Goal: Task Accomplishment & Management: Manage account settings

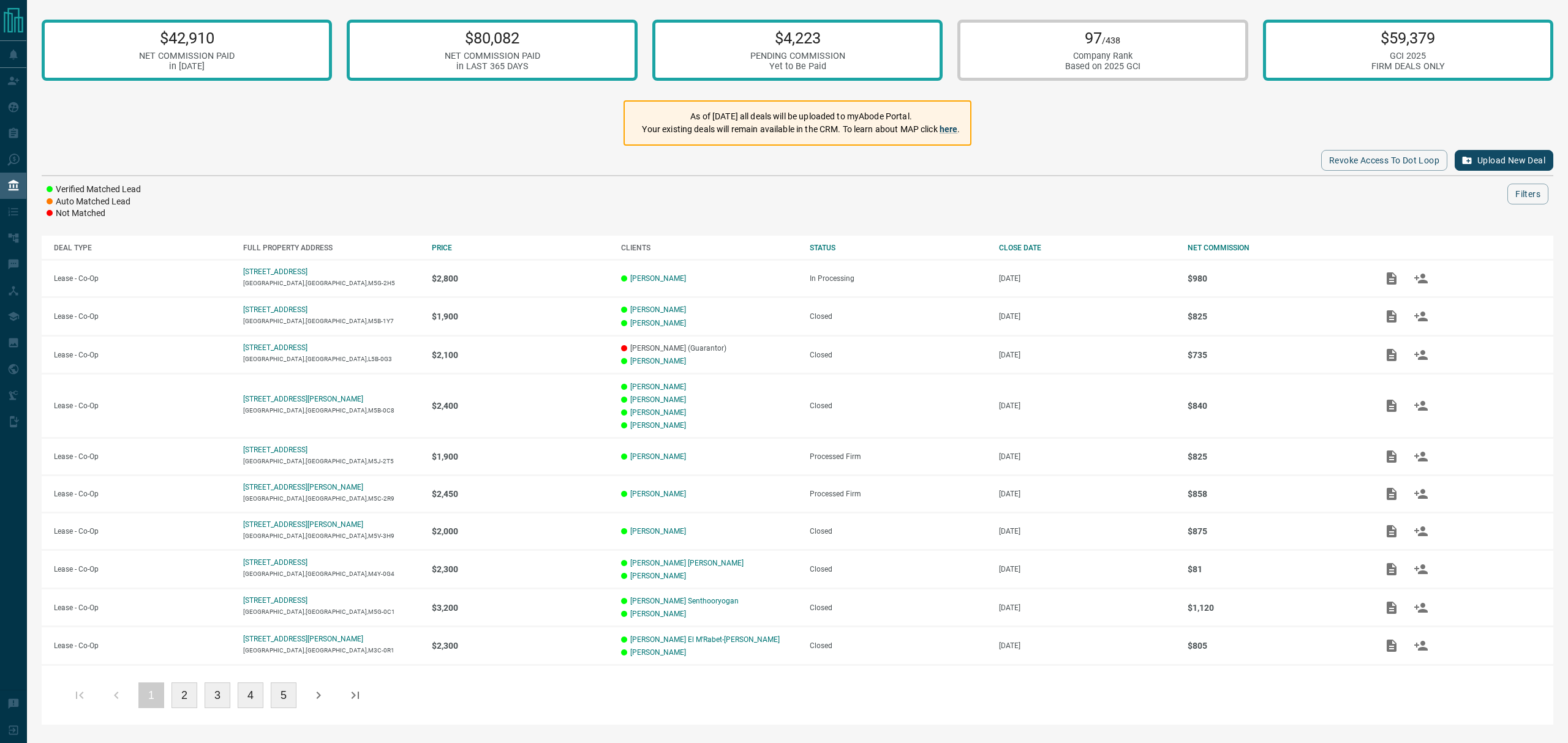
click at [418, 111] on div "$42,910 NET COMMISSION PAID in [DATE] $80,082 NET COMMISSION PAID in LAST 365 D…" at bounding box center [798, 369] width 1542 height 737
click at [1023, 246] on div "CLOSE DATE" at bounding box center [1088, 247] width 177 height 8
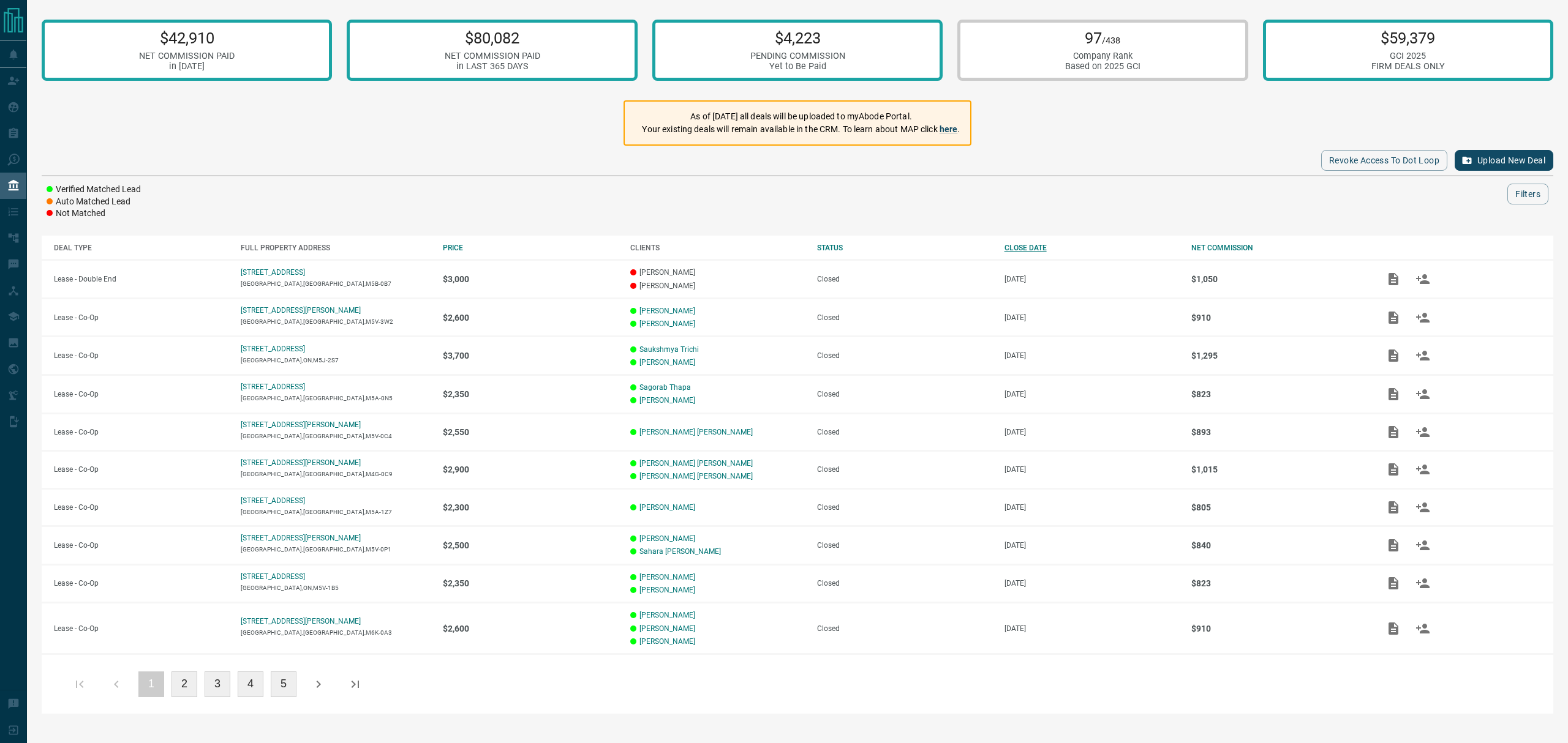
click at [1023, 246] on div "CLOSE DATE" at bounding box center [1092, 247] width 175 height 8
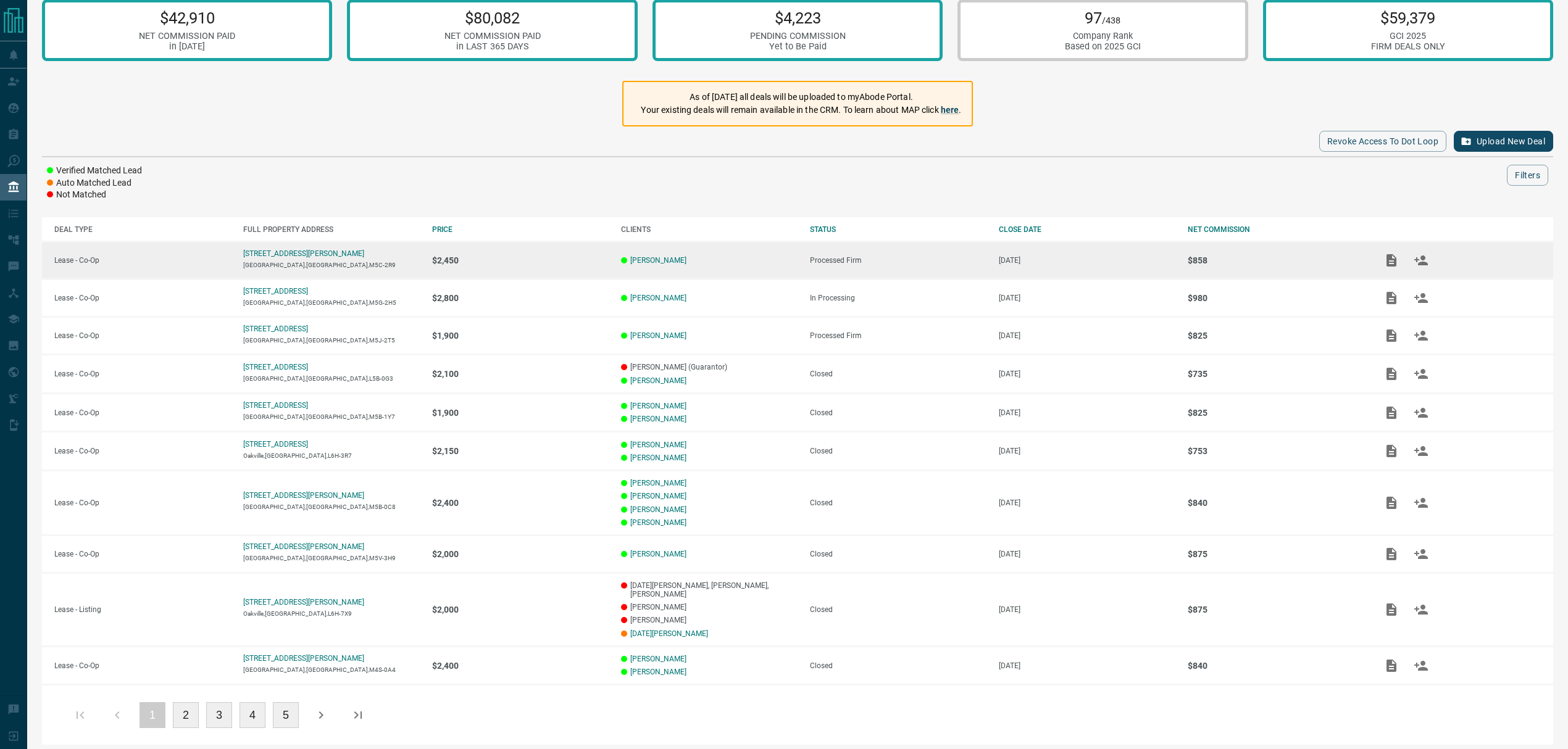
scroll to position [32, 0]
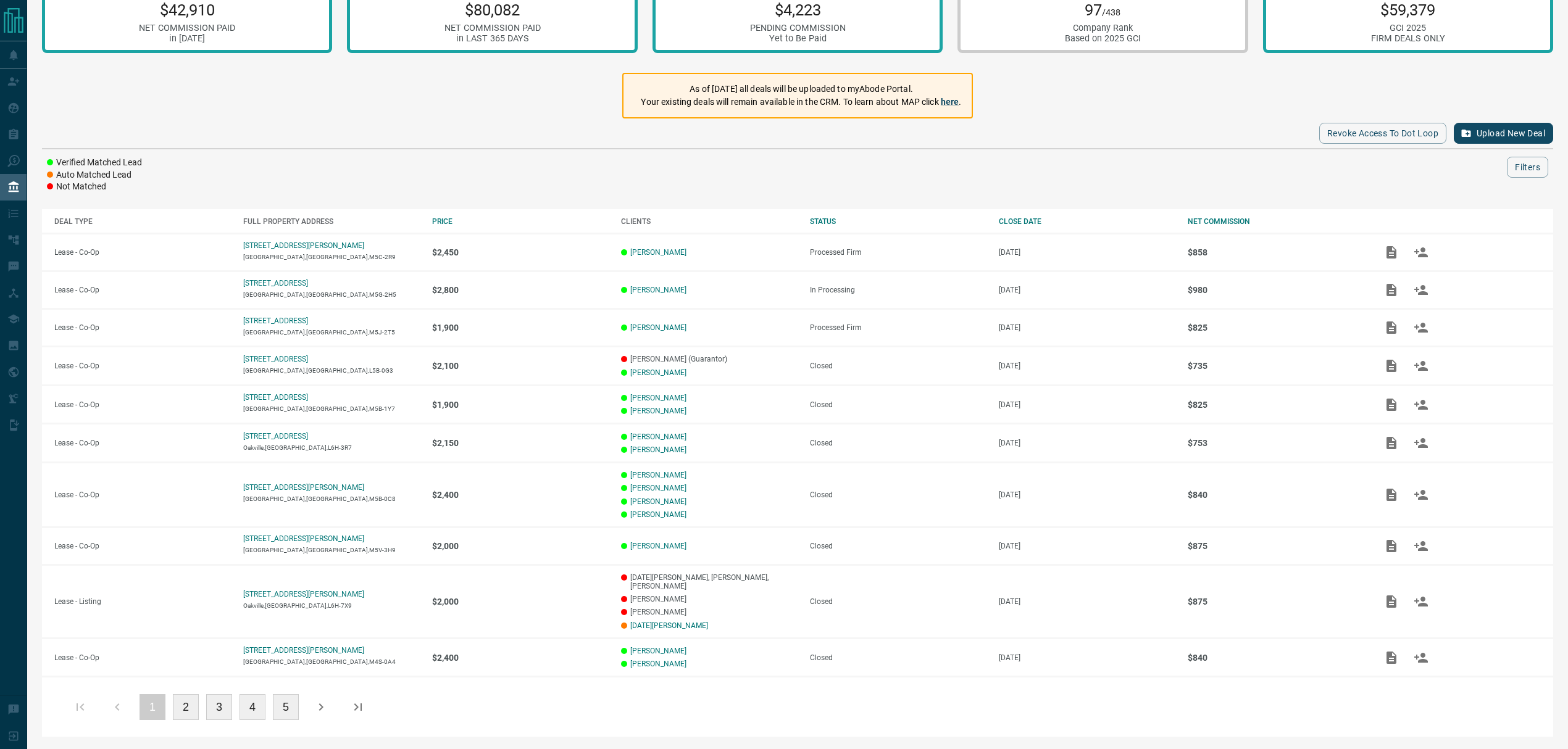
click at [554, 87] on div "$42,910 NET COMMISSION PAID in [DATE] $80,082 NET COMMISSION PAID in LAST 365 D…" at bounding box center [798, 361] width 1542 height 778
click at [423, 119] on div "Revoke Access to Dot Loop Upload New Deal" at bounding box center [798, 134] width 1512 height 30
click at [512, 127] on div "Revoke Access to Dot Loop Upload New Deal" at bounding box center [798, 134] width 1512 height 30
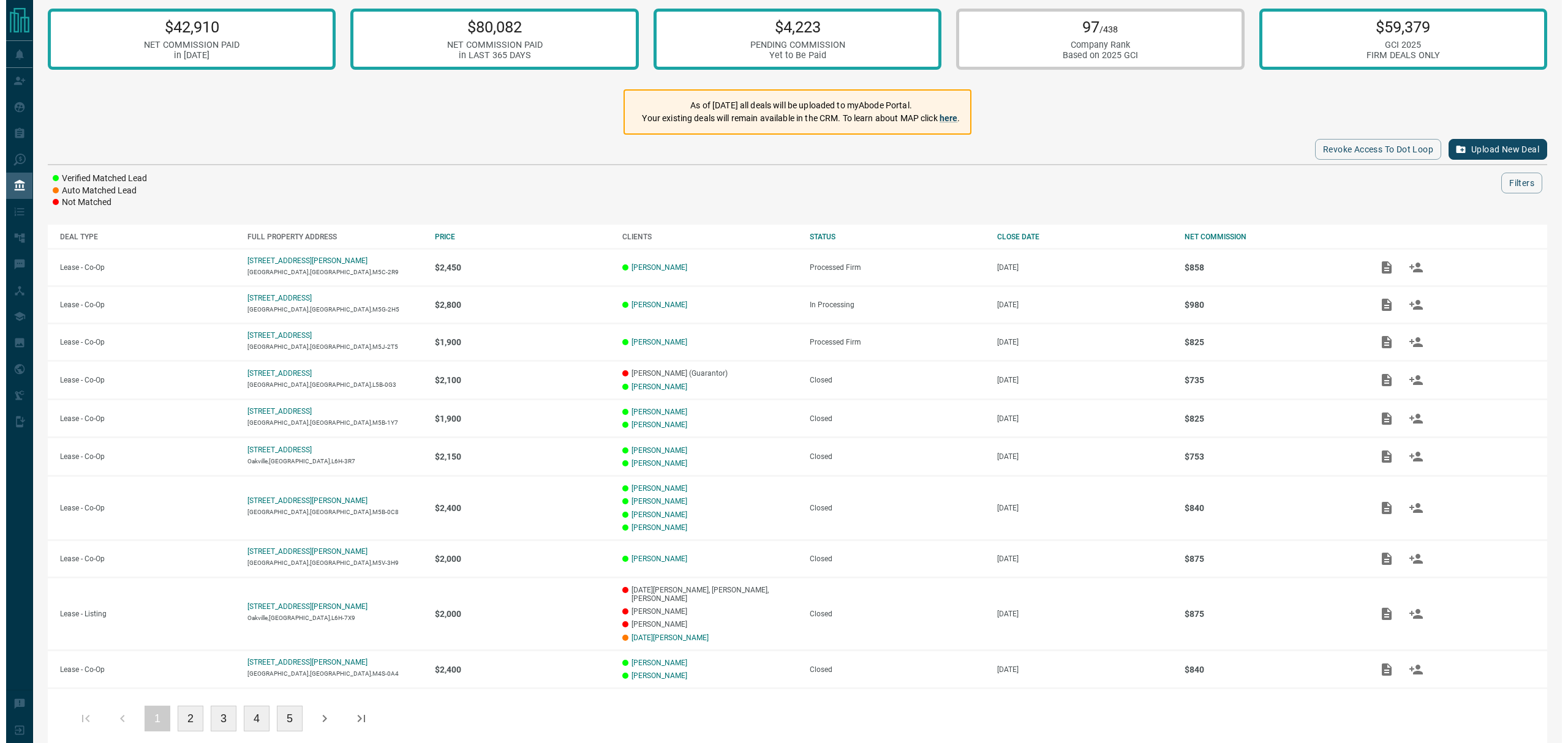
scroll to position [0, 0]
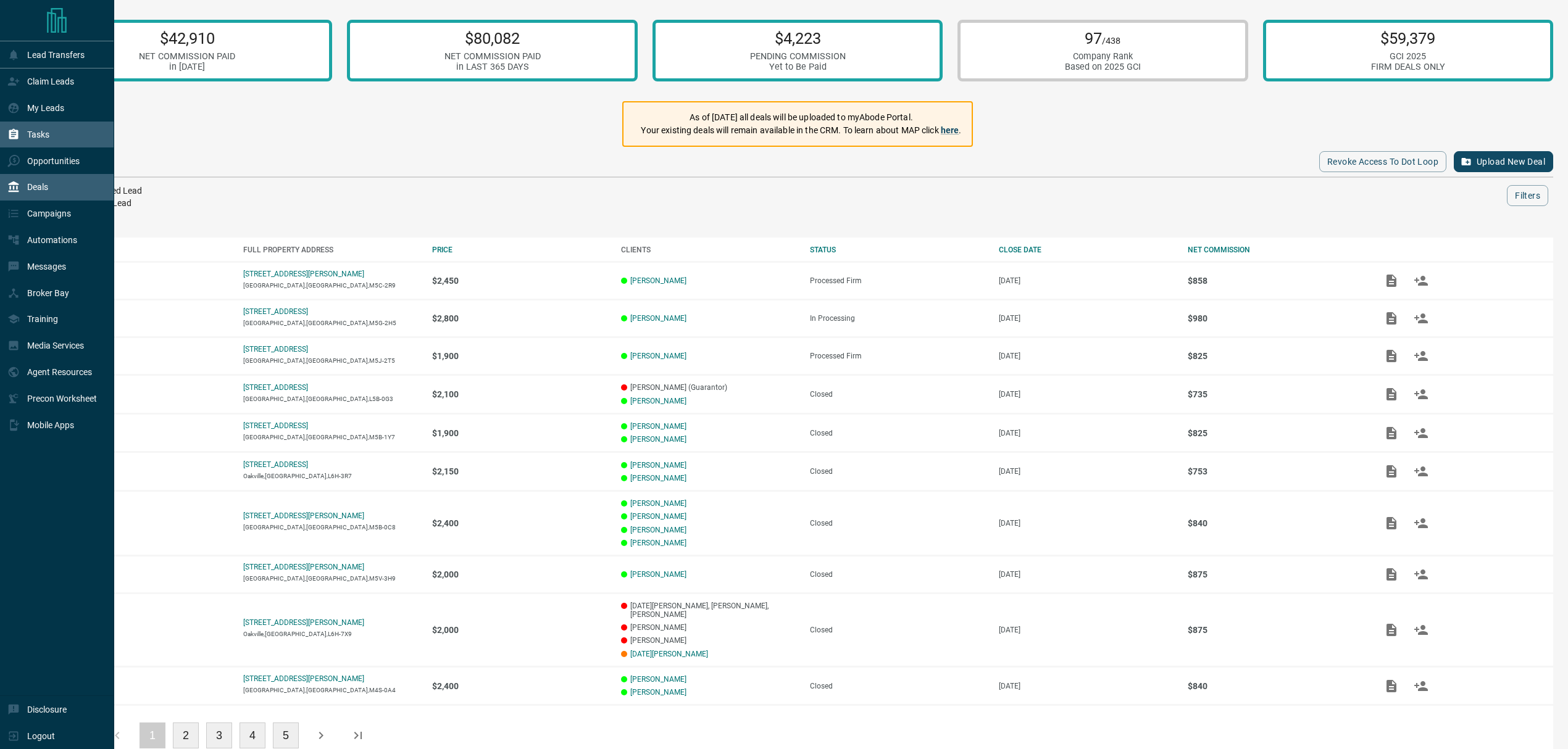
click at [40, 135] on p "Tasks" at bounding box center [38, 135] width 22 height 10
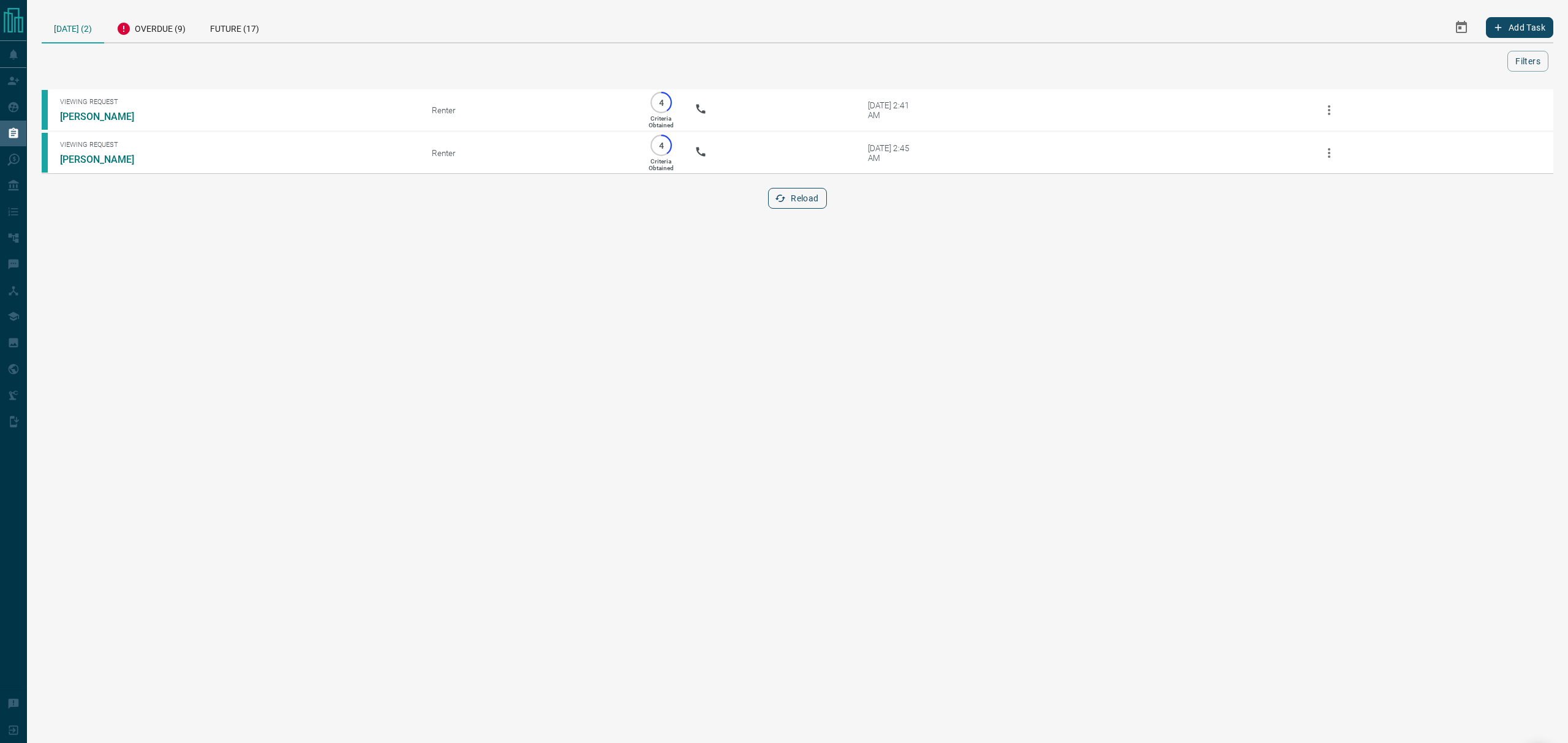
click at [797, 193] on button "Reload" at bounding box center [797, 197] width 58 height 20
click at [142, 15] on div "Overdue (9)" at bounding box center [151, 27] width 93 height 30
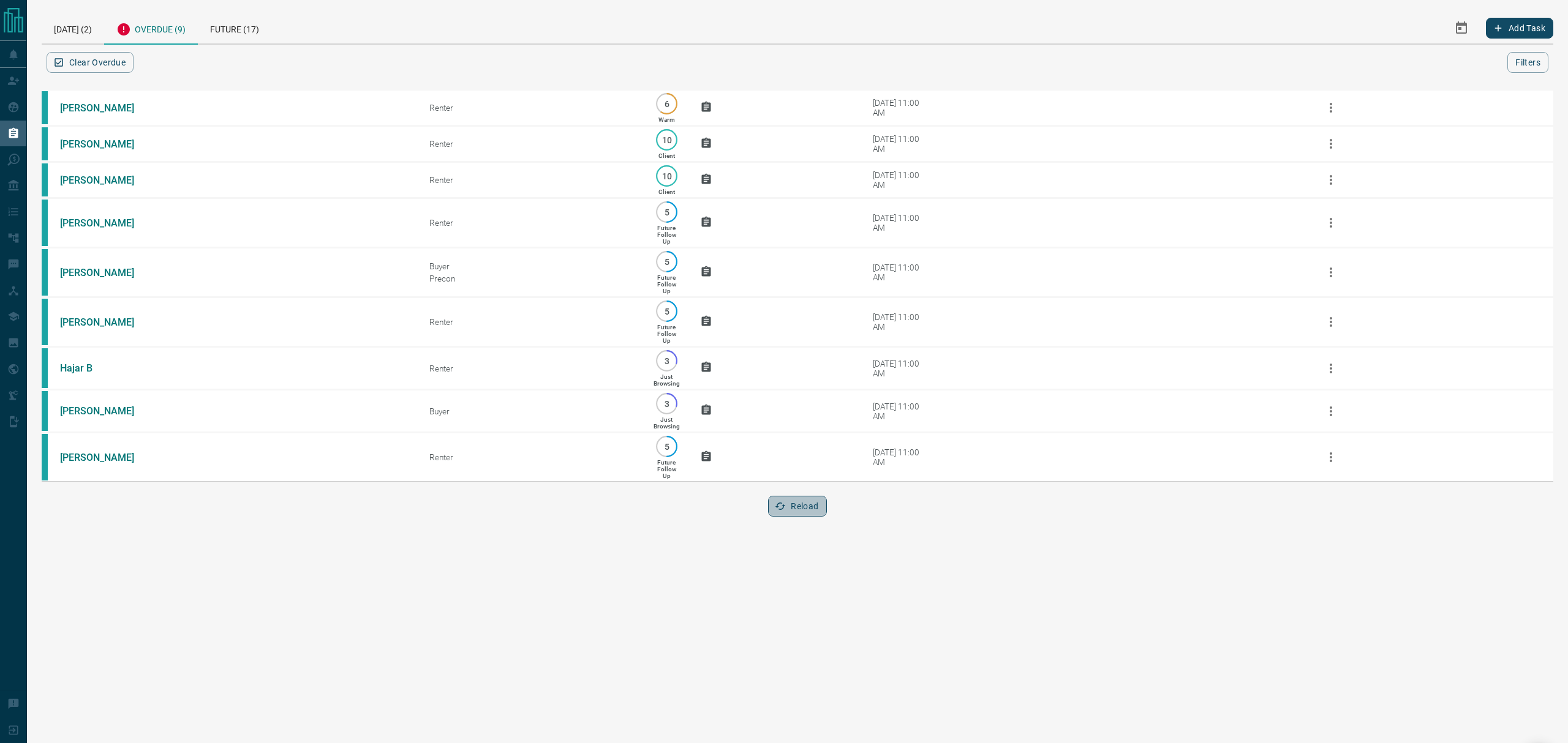
click at [807, 517] on button "Reload" at bounding box center [797, 505] width 58 height 20
click at [61, 29] on div "[DATE] (2)" at bounding box center [73, 28] width 62 height 31
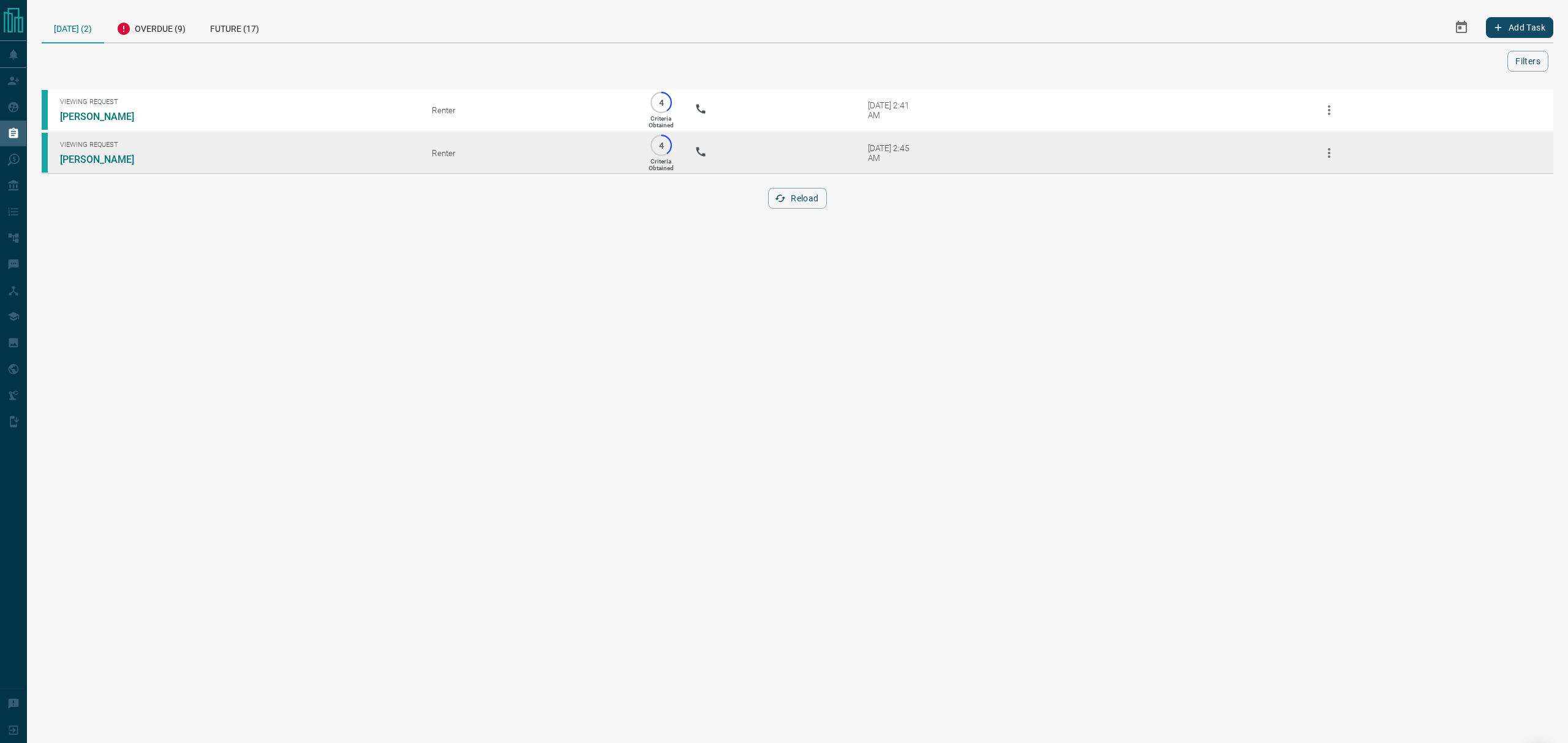
click at [790, 165] on td at bounding box center [753, 153] width 155 height 43
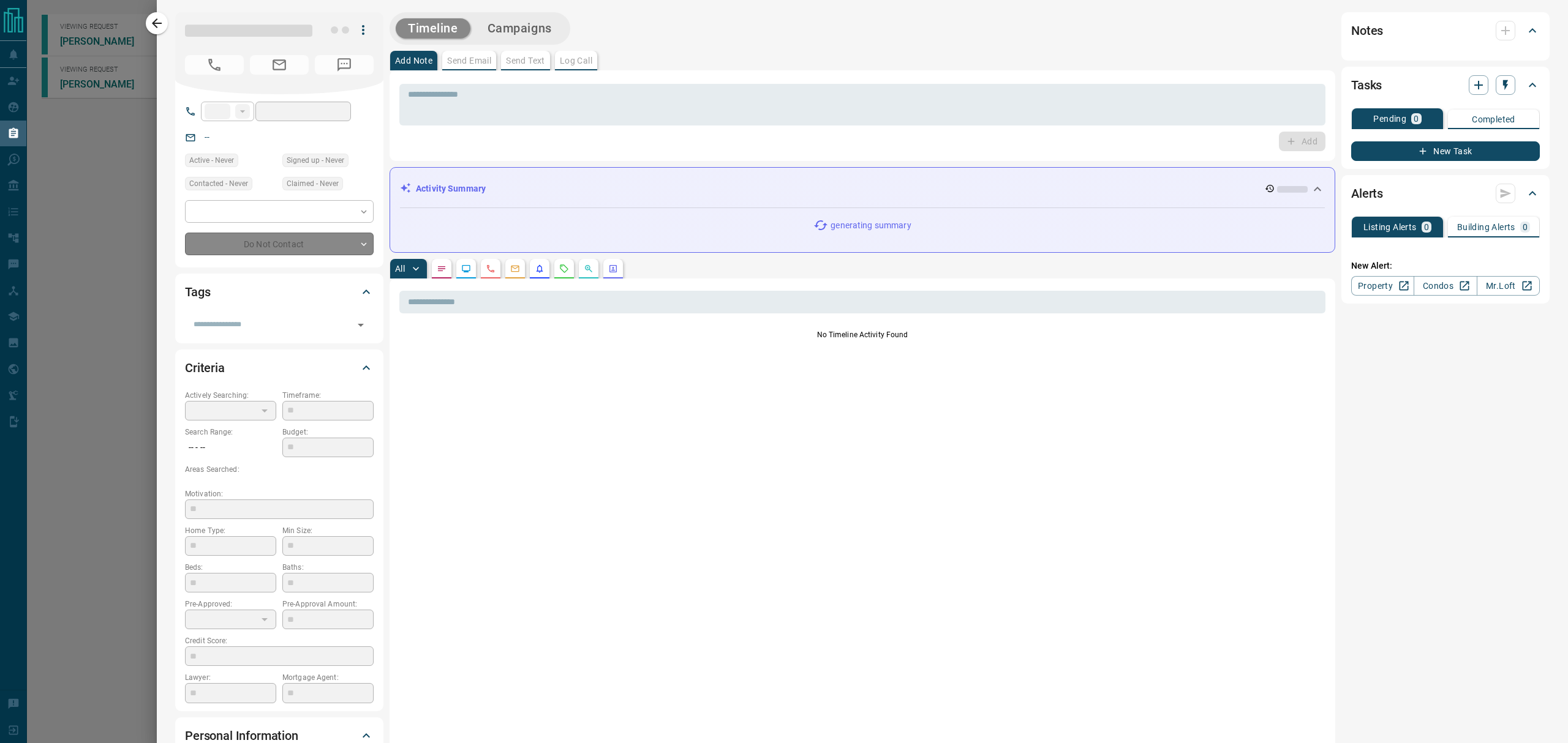
click at [72, 228] on div at bounding box center [784, 371] width 1568 height 743
type input "**"
type input "**********"
type input "*"
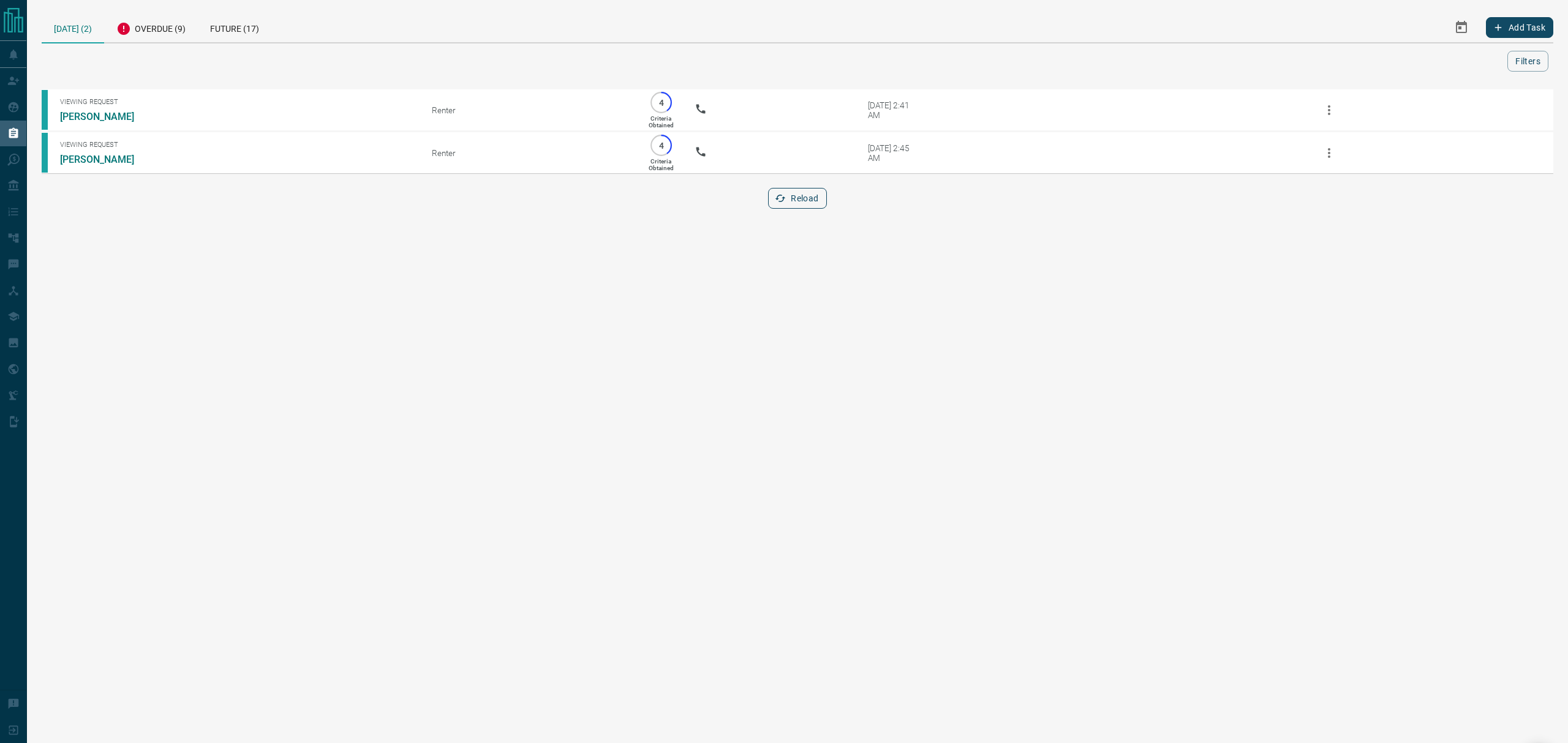
click at [779, 197] on icon "button" at bounding box center [779, 197] width 11 height 11
click at [797, 206] on button "Reload" at bounding box center [797, 197] width 58 height 20
